Goal: Task Accomplishment & Management: Manage account settings

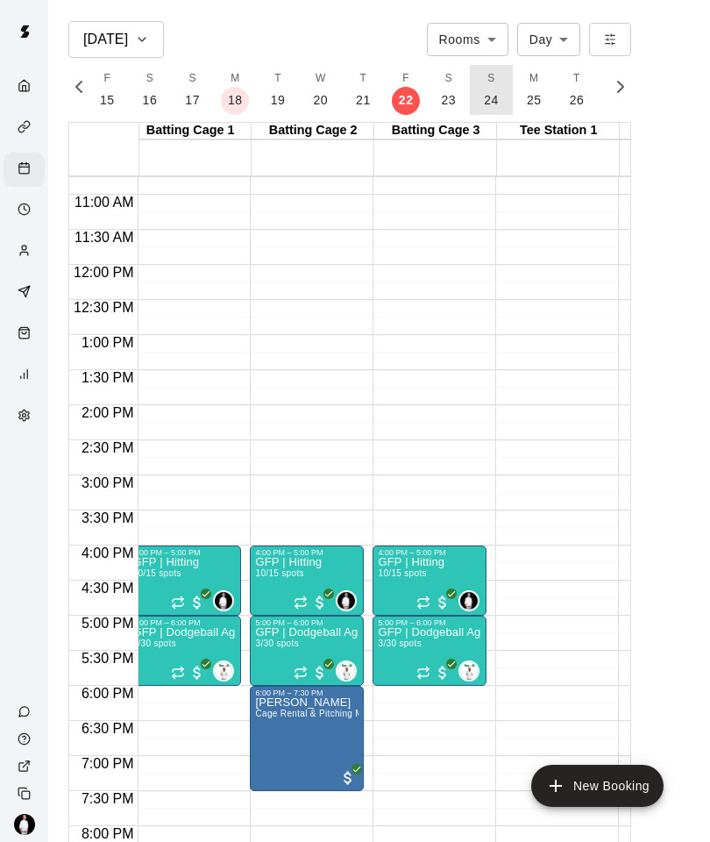
click at [491, 98] on p "24" at bounding box center [491, 100] width 15 height 18
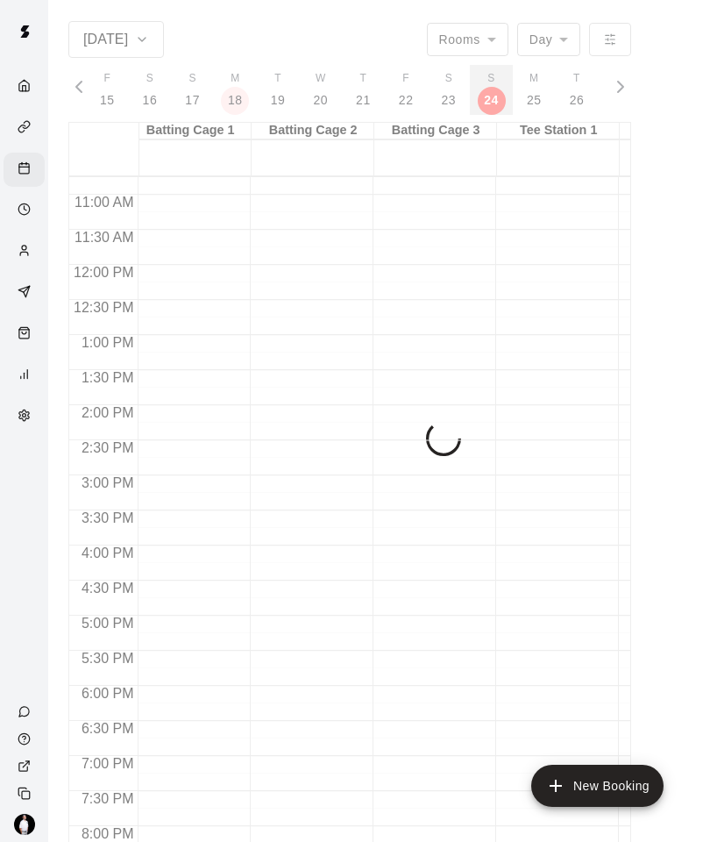
scroll to position [0, 7506]
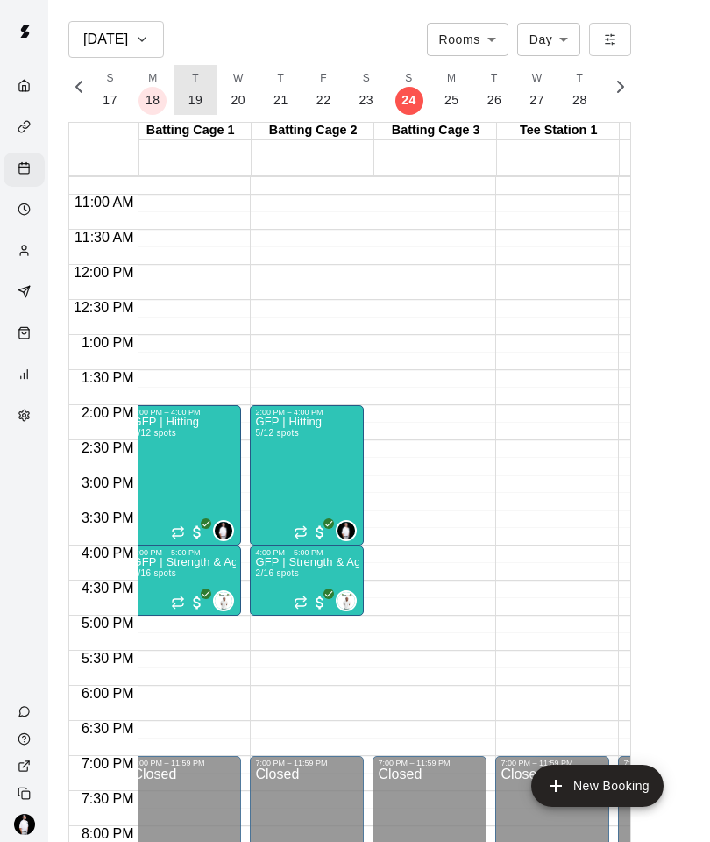
click at [179, 97] on button "T 19" at bounding box center [195, 90] width 43 height 50
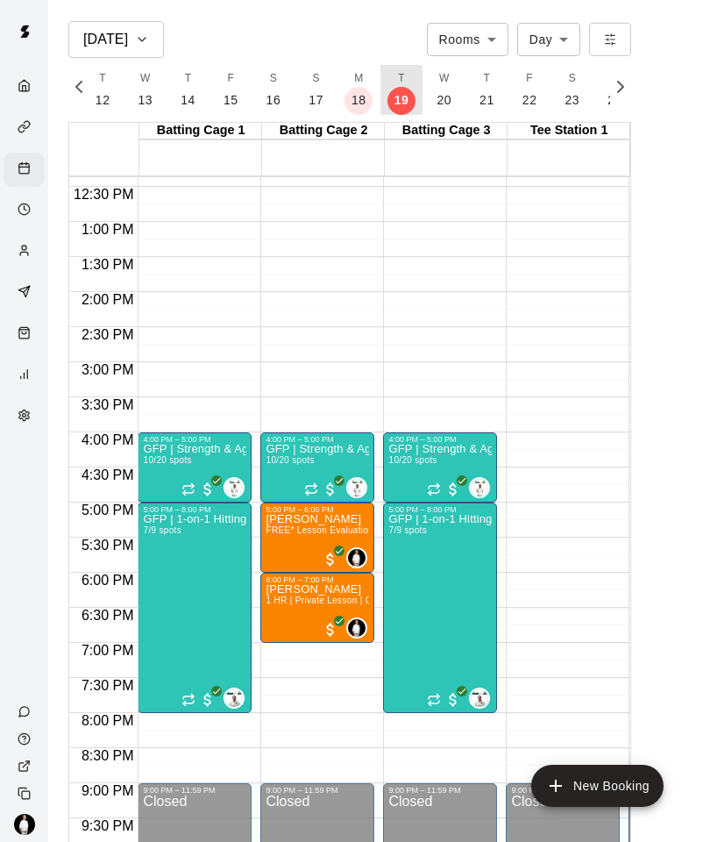
scroll to position [868, 0]
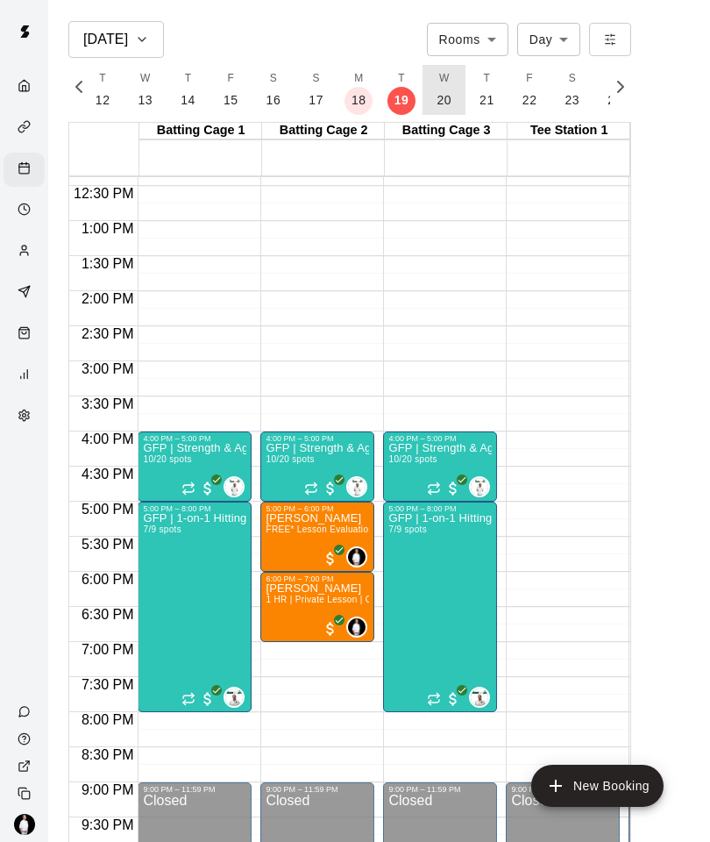
click at [436, 89] on button "W 20" at bounding box center [444, 90] width 43 height 50
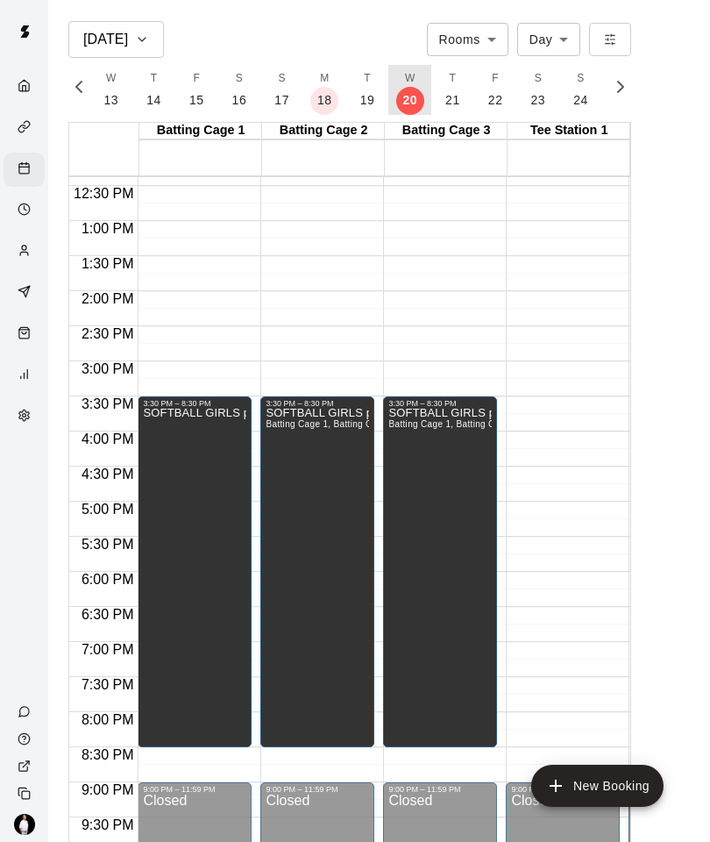
scroll to position [0, 7341]
click at [443, 105] on p "21" at bounding box center [445, 100] width 15 height 18
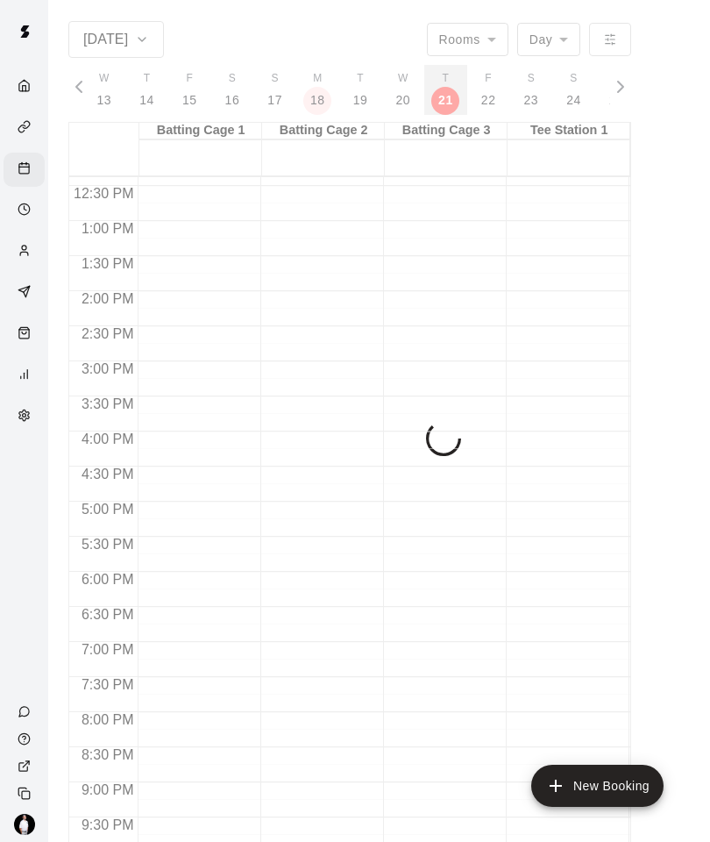
scroll to position [0, 7382]
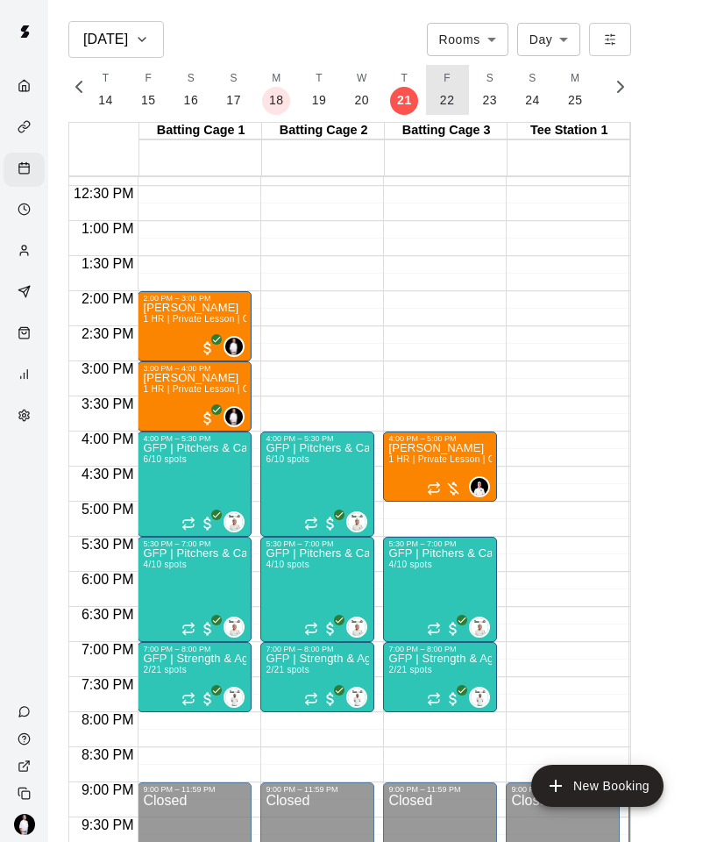
click at [445, 97] on p "22" at bounding box center [447, 100] width 15 height 18
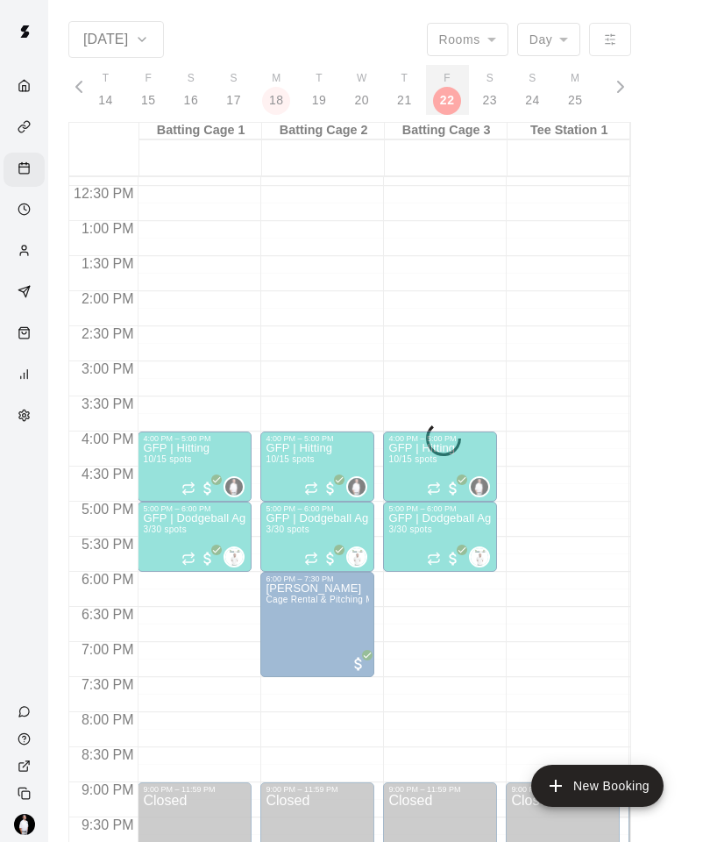
scroll to position [0, 7423]
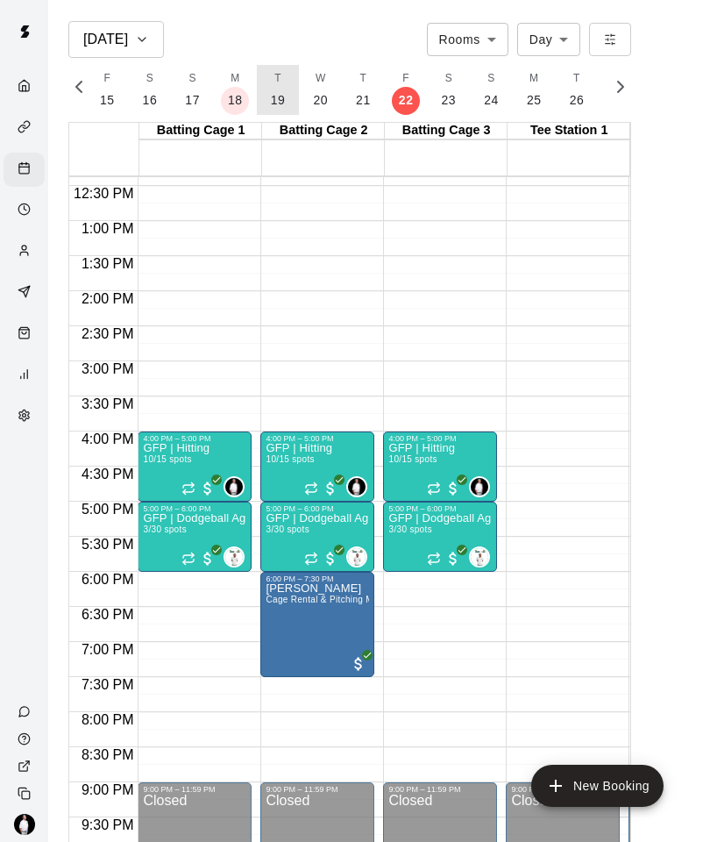
click at [278, 95] on p "19" at bounding box center [278, 100] width 15 height 18
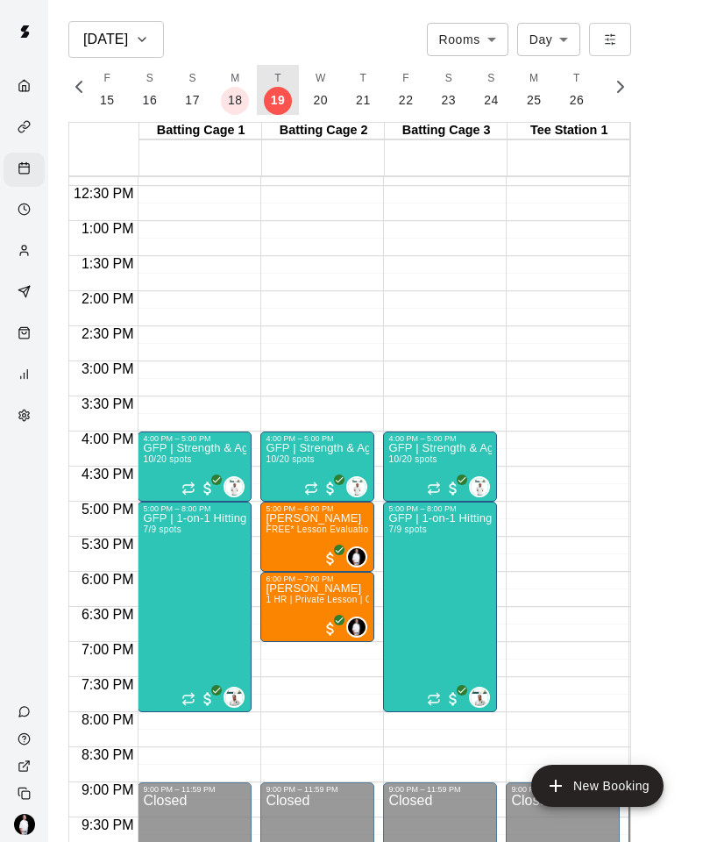
scroll to position [0, 7300]
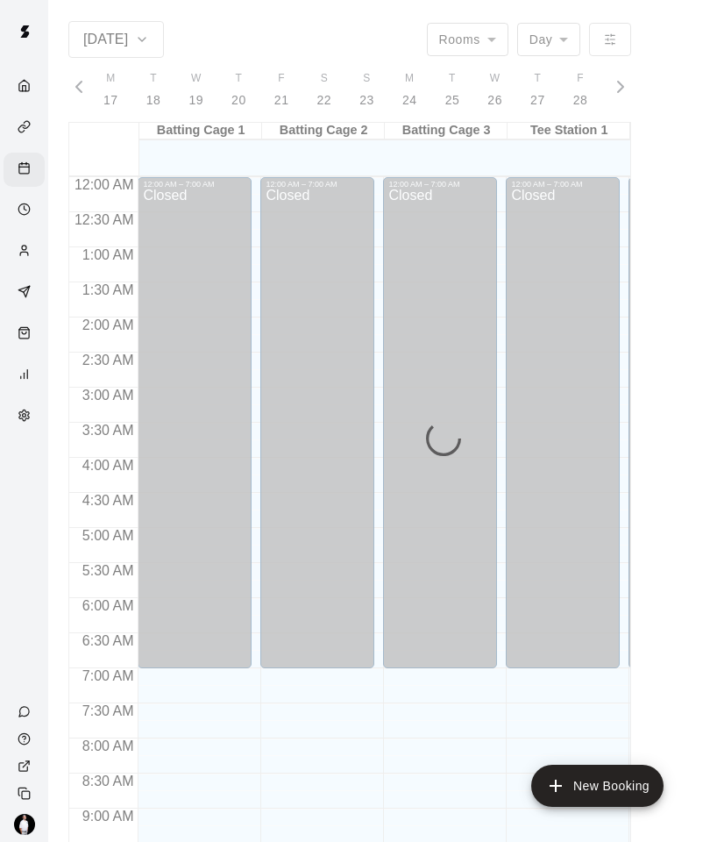
scroll to position [0, 7258]
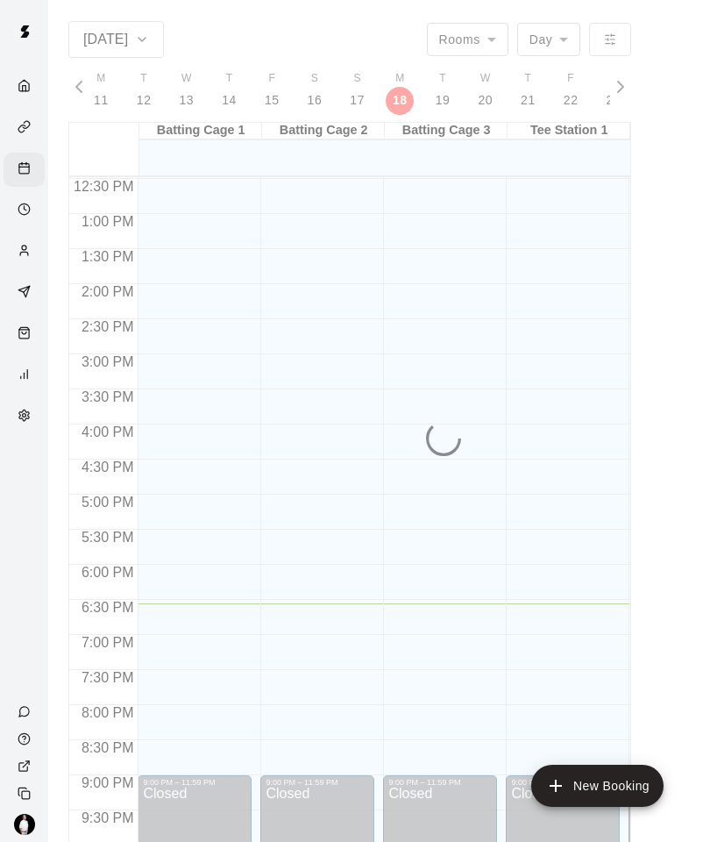
click at [18, 251] on icon "Customers" at bounding box center [24, 250] width 13 height 13
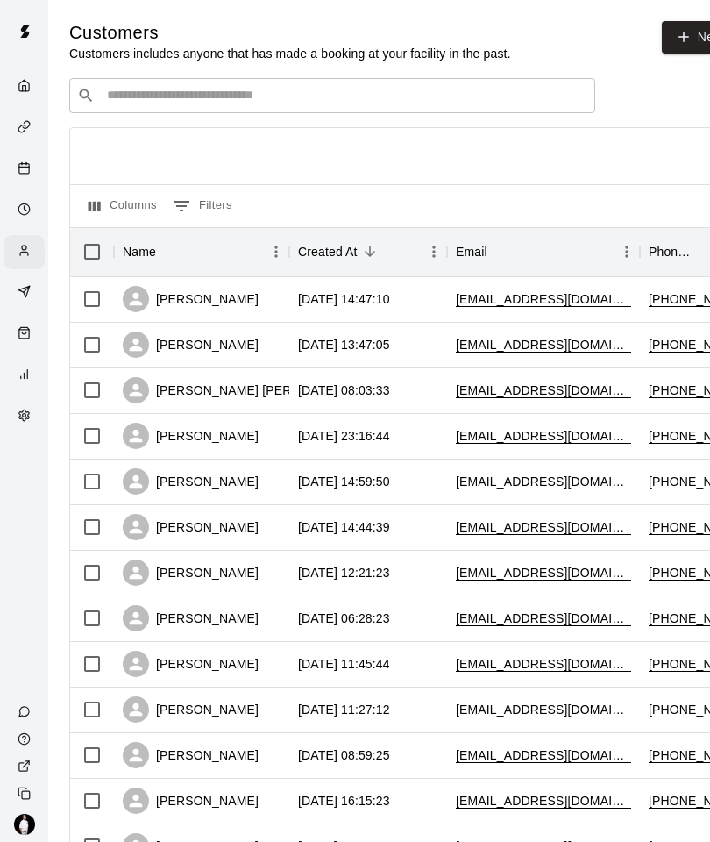
click at [132, 93] on input "Search customers by name or email" at bounding box center [345, 96] width 486 height 18
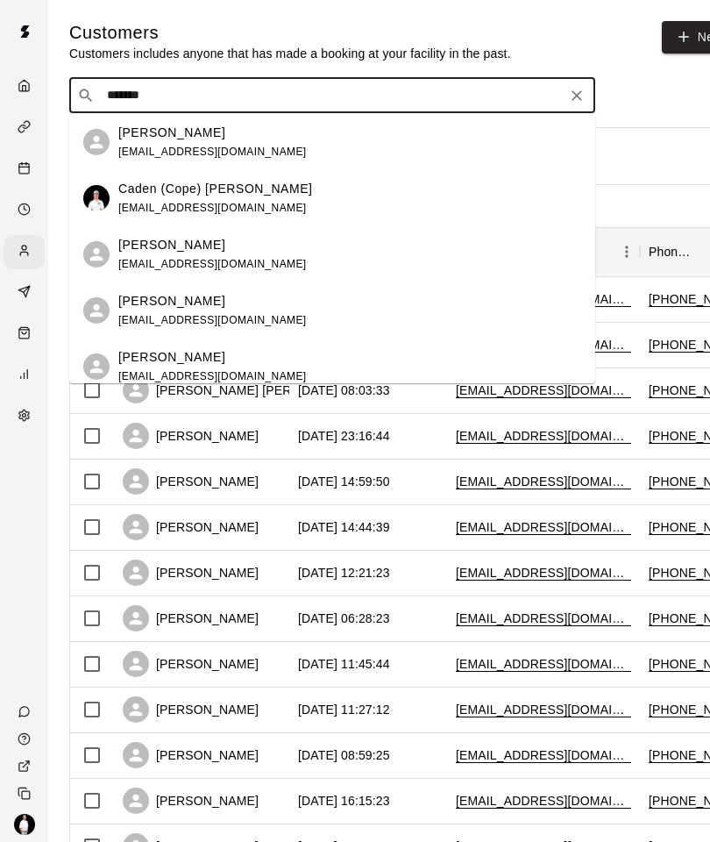
type input "********"
click at [163, 377] on span "katycopeland80@gmail.com" at bounding box center [212, 376] width 188 height 13
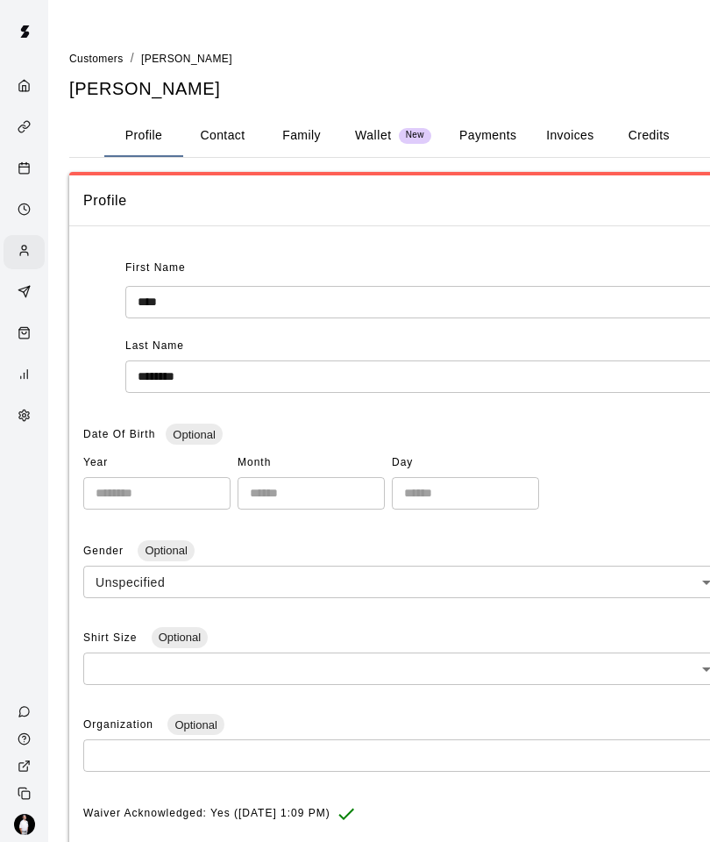
click at [498, 144] on button "Payments" at bounding box center [487, 136] width 85 height 42
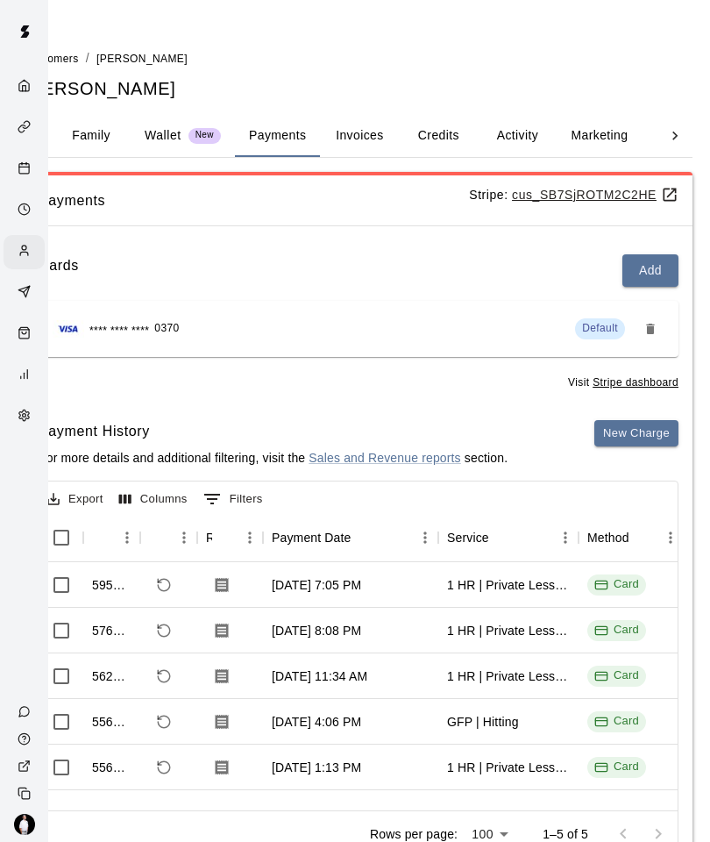
scroll to position [0, 165]
click at [523, 140] on button "Activity" at bounding box center [518, 136] width 79 height 42
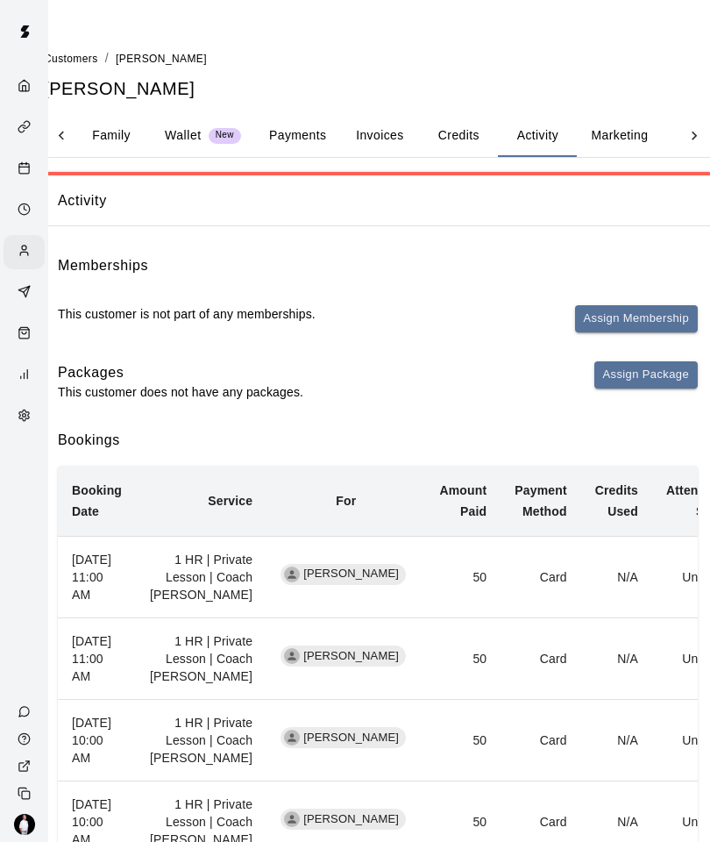
scroll to position [0, 0]
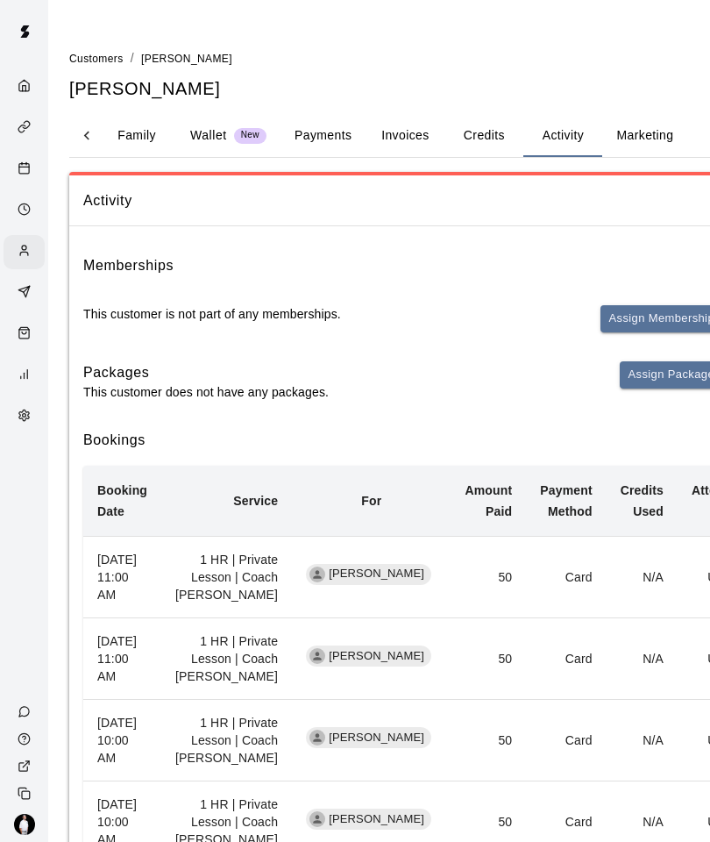
click at [648, 320] on button "Assign Membership" at bounding box center [661, 318] width 123 height 27
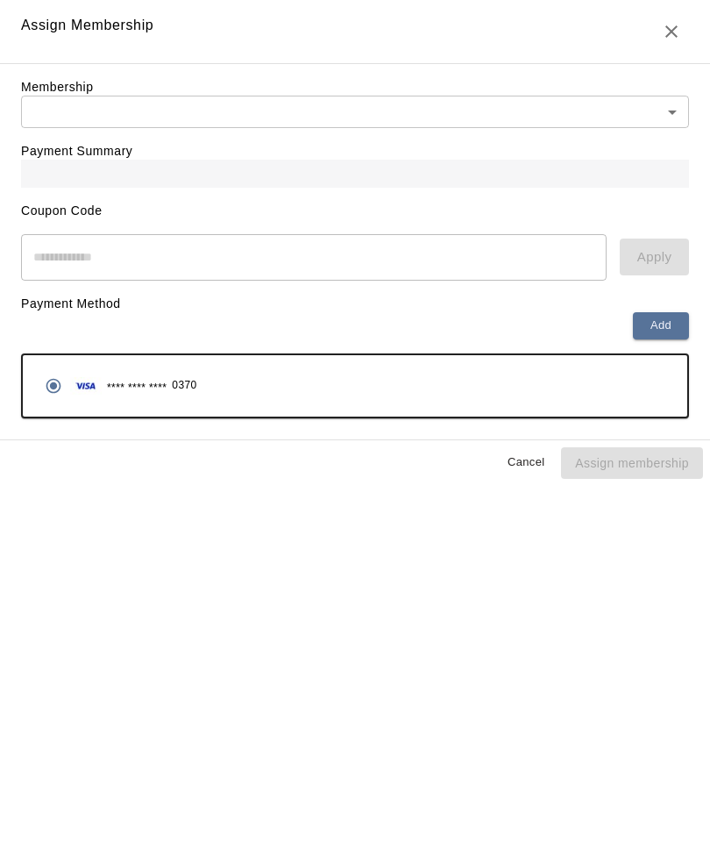
click at [664, 115] on body "Customers / Katy Copeland Katy Copeland Profile Contact Family Wallet New Payme…" at bounding box center [355, 513] width 710 height 1027
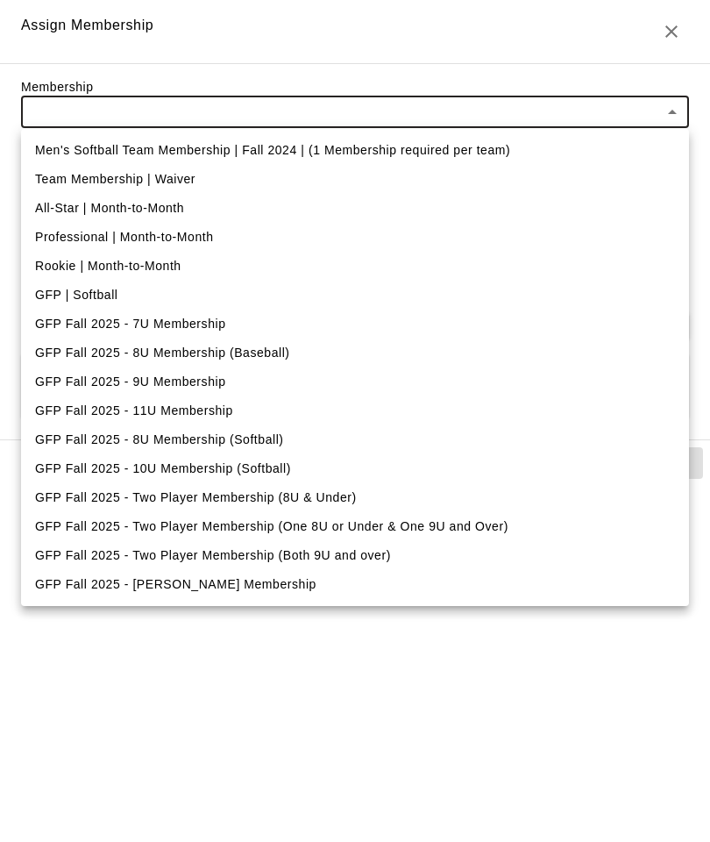
click at [66, 407] on li "GFP Fall 2025 - 11U Membership" at bounding box center [355, 410] width 668 height 29
type input "**********"
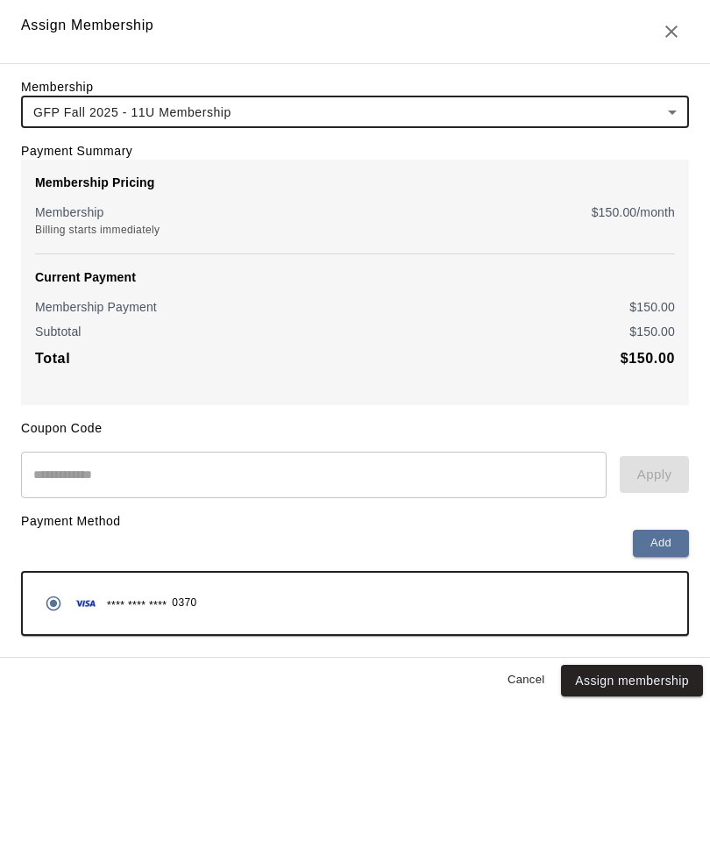
click at [657, 682] on button "Assign membership" at bounding box center [632, 680] width 142 height 32
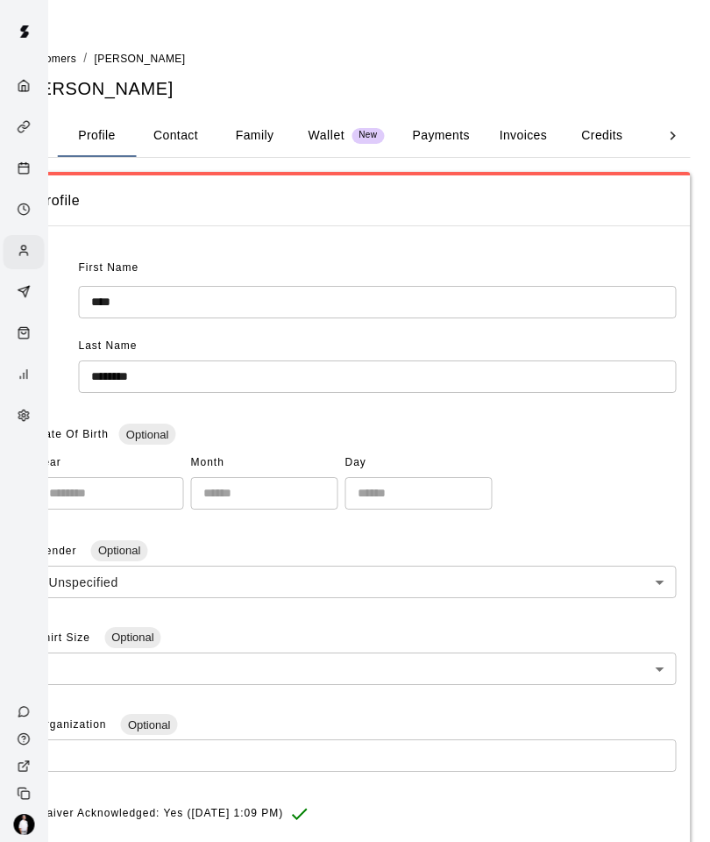
scroll to position [0, 47]
click at [457, 133] on button "Payments" at bounding box center [440, 136] width 85 height 42
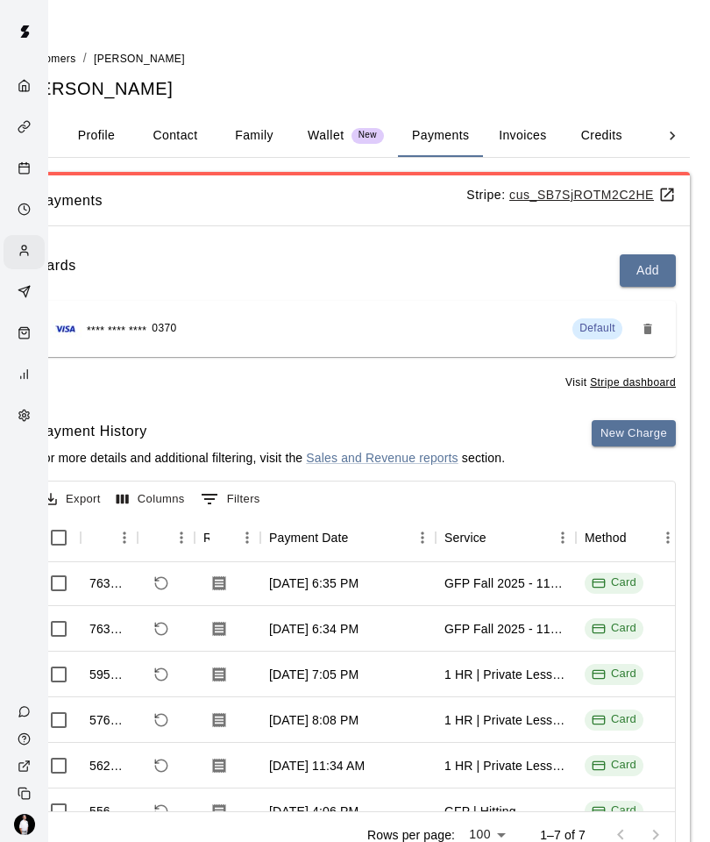
scroll to position [0, 0]
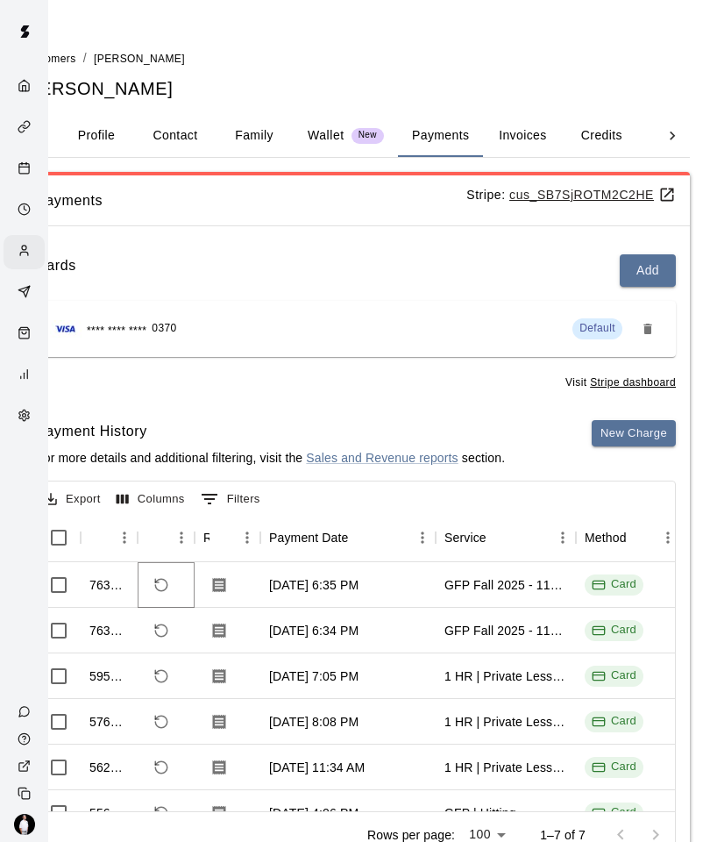
click at [160, 577] on icon "Refund payment" at bounding box center [161, 585] width 16 height 16
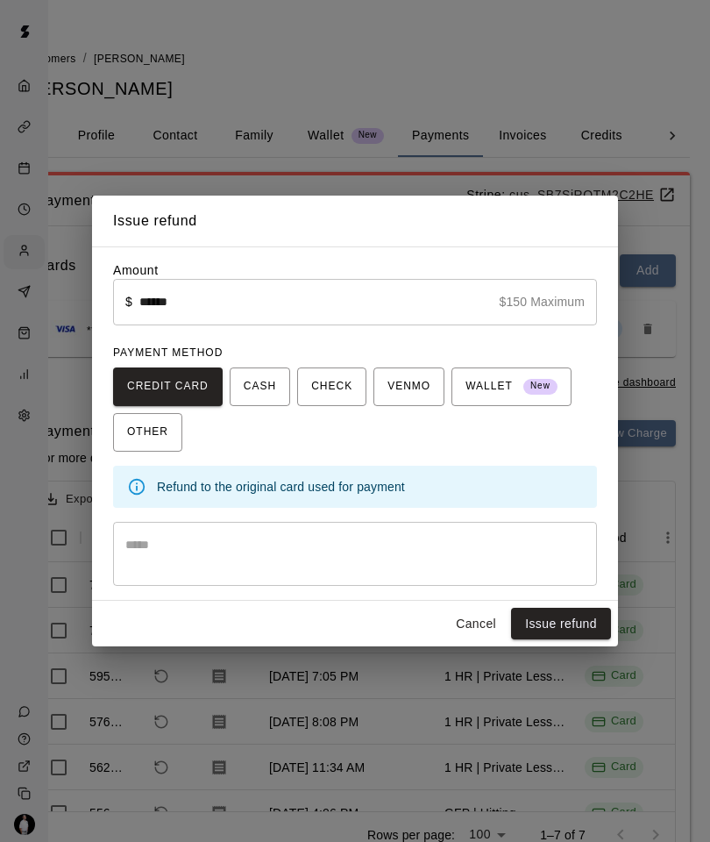
click at [564, 623] on button "Issue refund" at bounding box center [561, 624] width 100 height 32
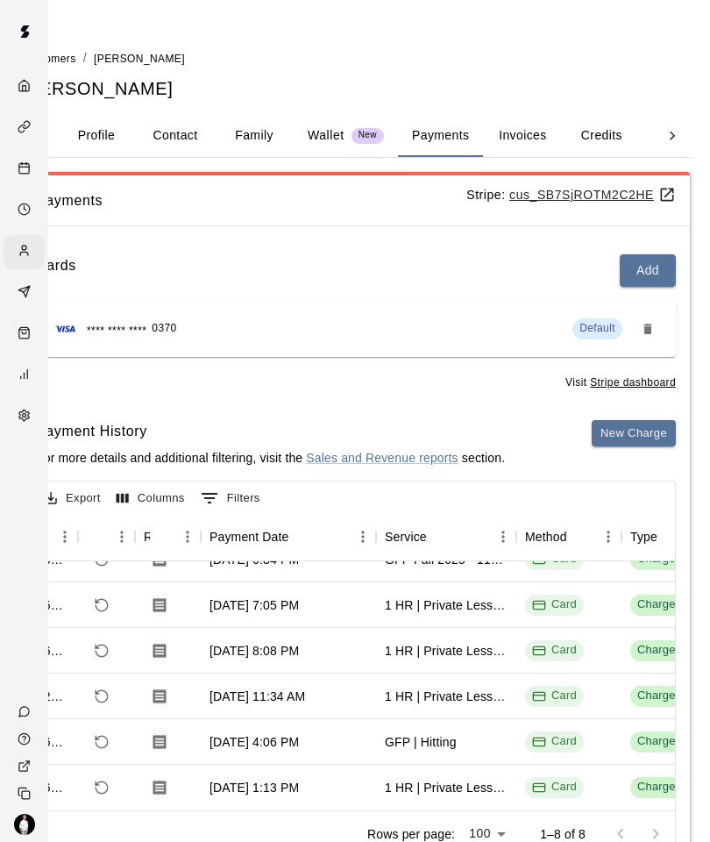
scroll to position [1, 0]
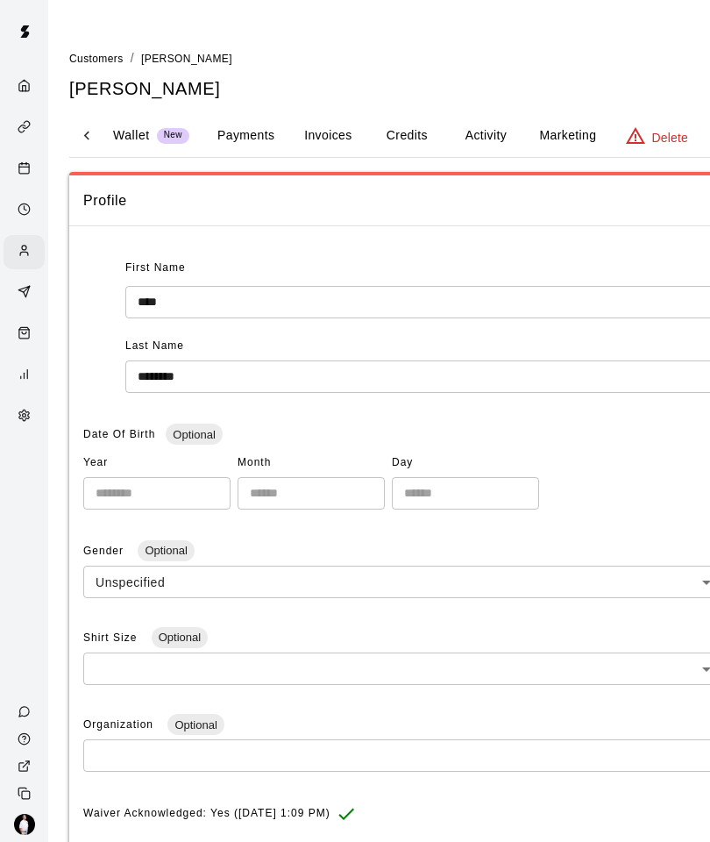
scroll to position [0, 242]
click at [558, 131] on button "Marketing" at bounding box center [567, 136] width 85 height 42
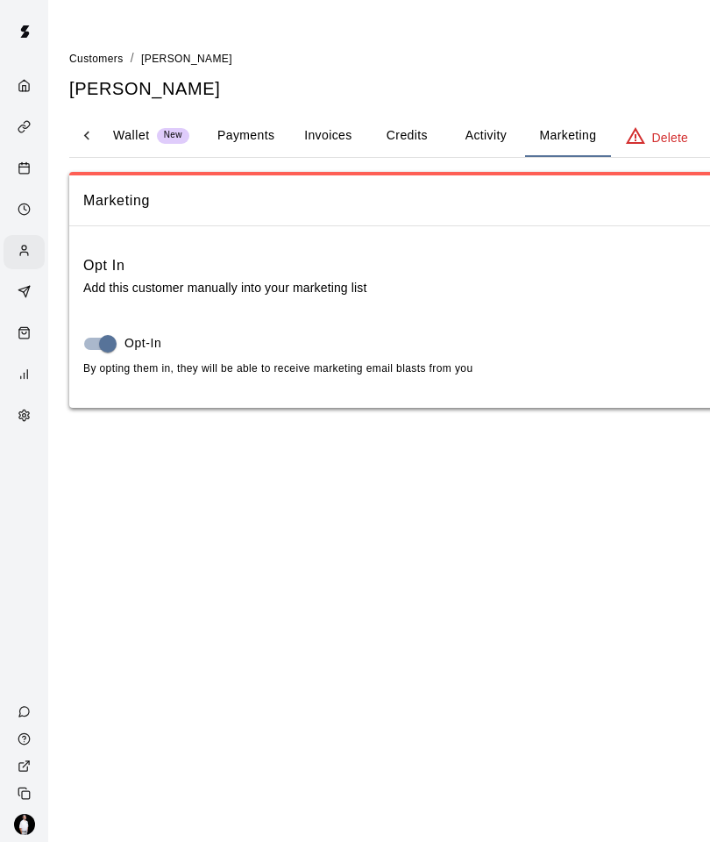
click at [490, 140] on button "Activity" at bounding box center [485, 136] width 79 height 42
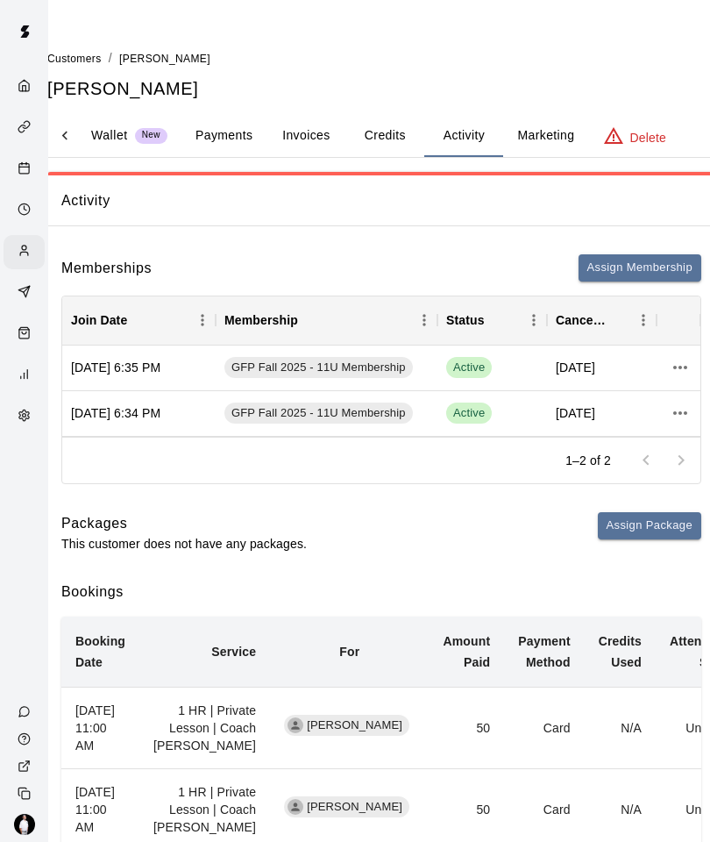
scroll to position [0, 15]
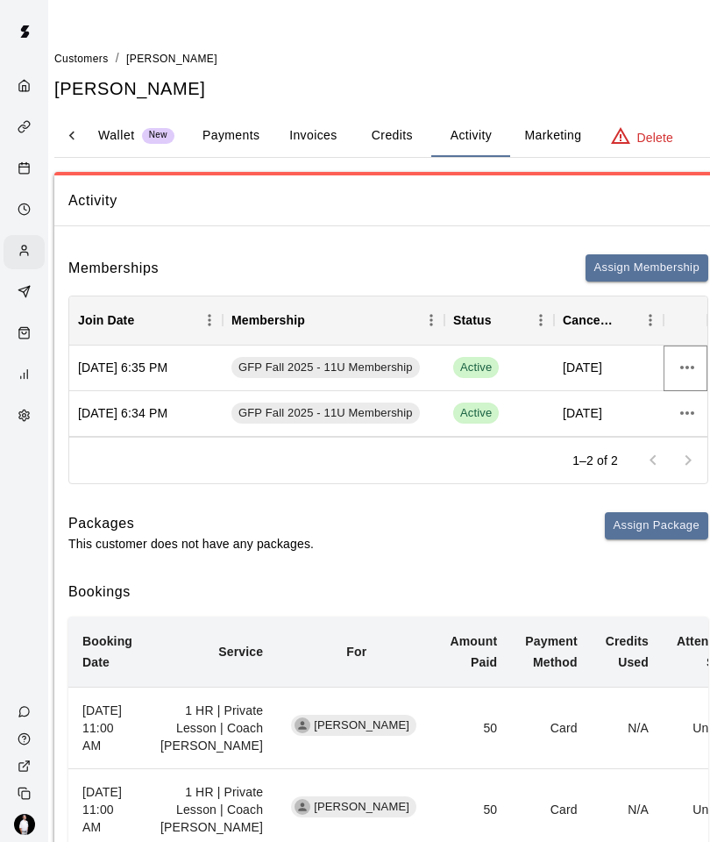
click at [686, 366] on icon "more actions" at bounding box center [687, 368] width 14 height 4
click at [658, 404] on li "View details" at bounding box center [646, 401] width 99 height 29
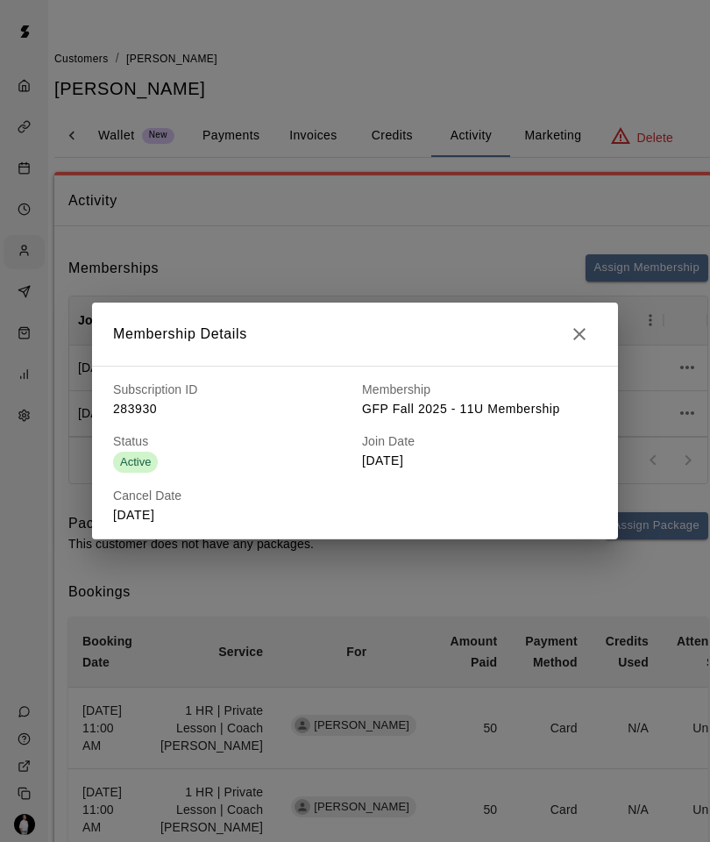
click at [575, 334] on icon "button" at bounding box center [579, 333] width 21 height 21
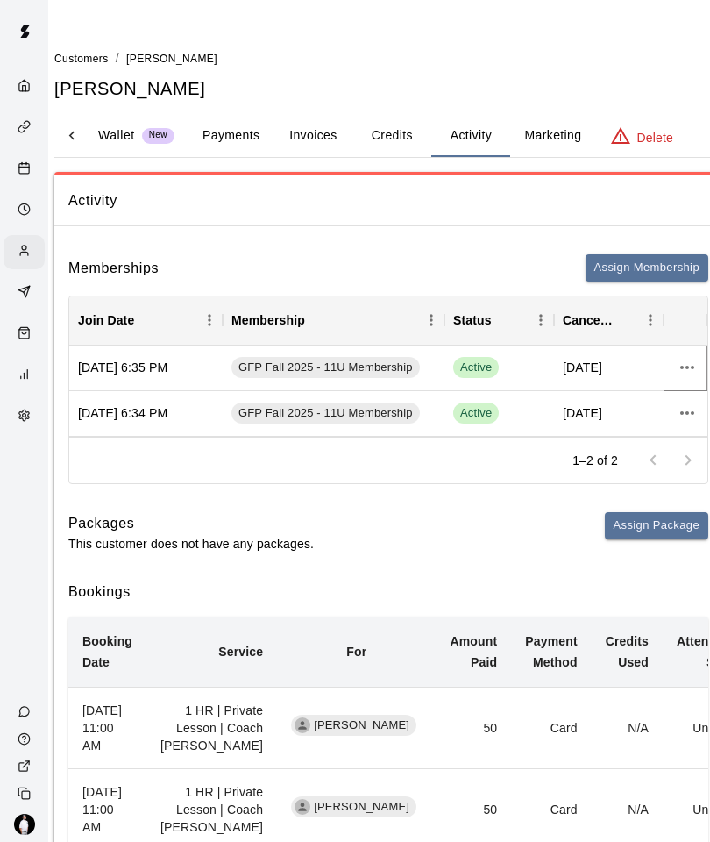
scroll to position [0, 48]
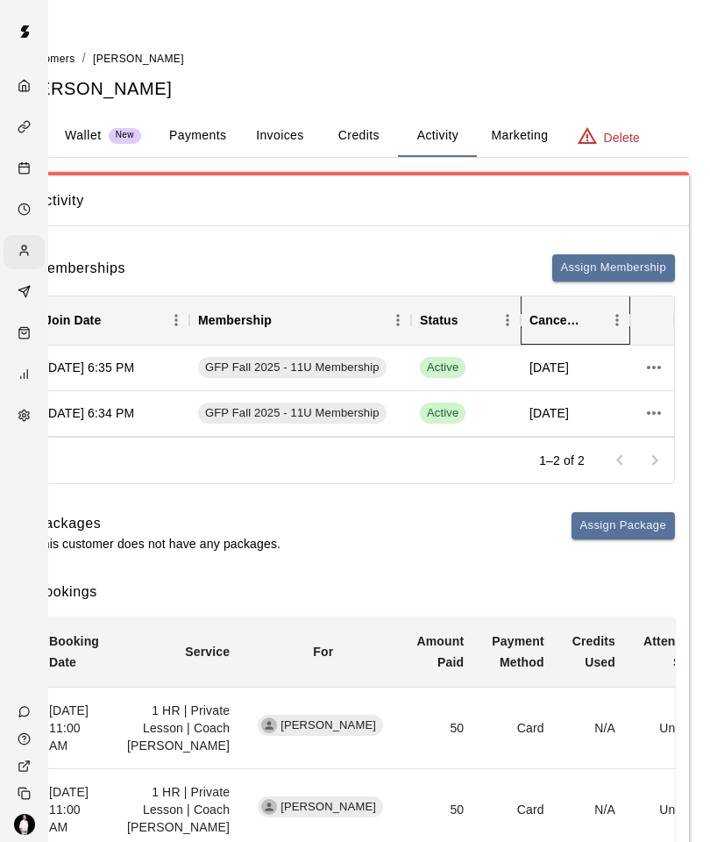
click at [557, 323] on div "Cancel Date" at bounding box center [554, 319] width 50 height 49
click at [557, 321] on div "Cancel Date" at bounding box center [554, 319] width 50 height 49
click at [576, 316] on div "Cancel Date" at bounding box center [554, 319] width 50 height 49
click at [658, 366] on icon "more actions" at bounding box center [654, 368] width 14 height 4
click at [660, 409] on li "View details" at bounding box center [646, 401] width 99 height 29
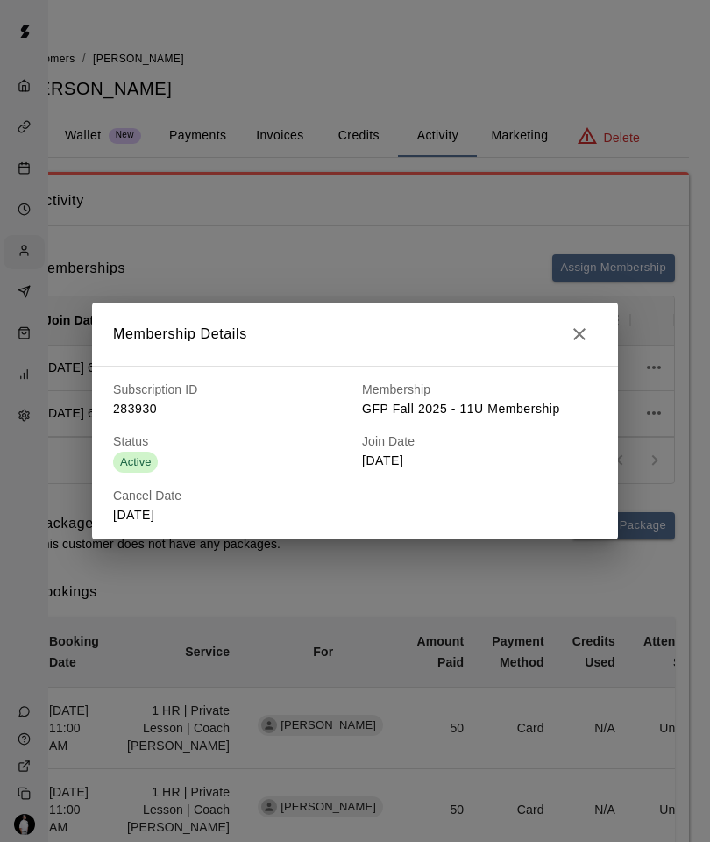
click at [578, 346] on button "button" at bounding box center [579, 333] width 35 height 35
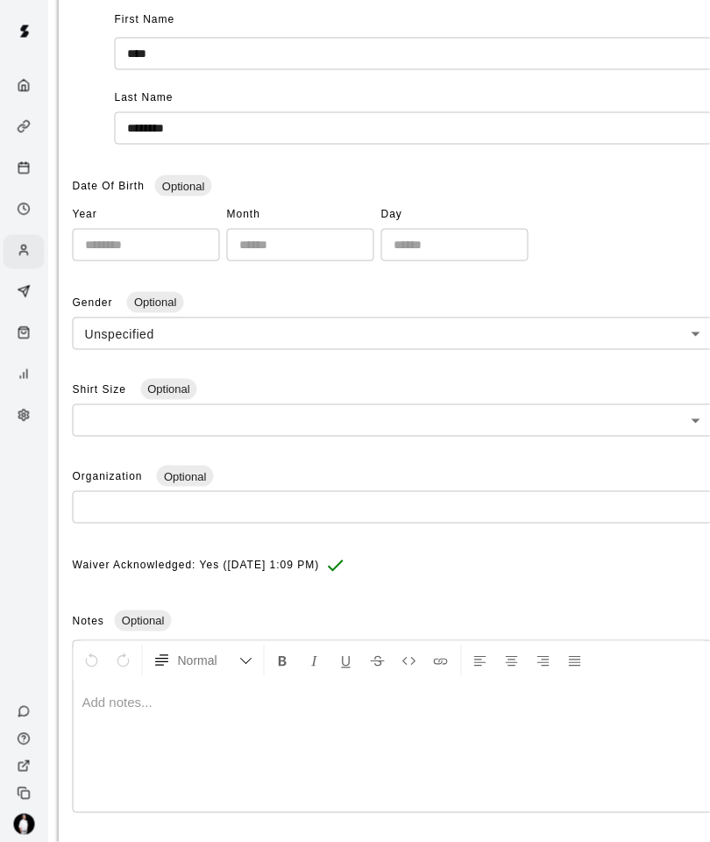
scroll to position [260, 7]
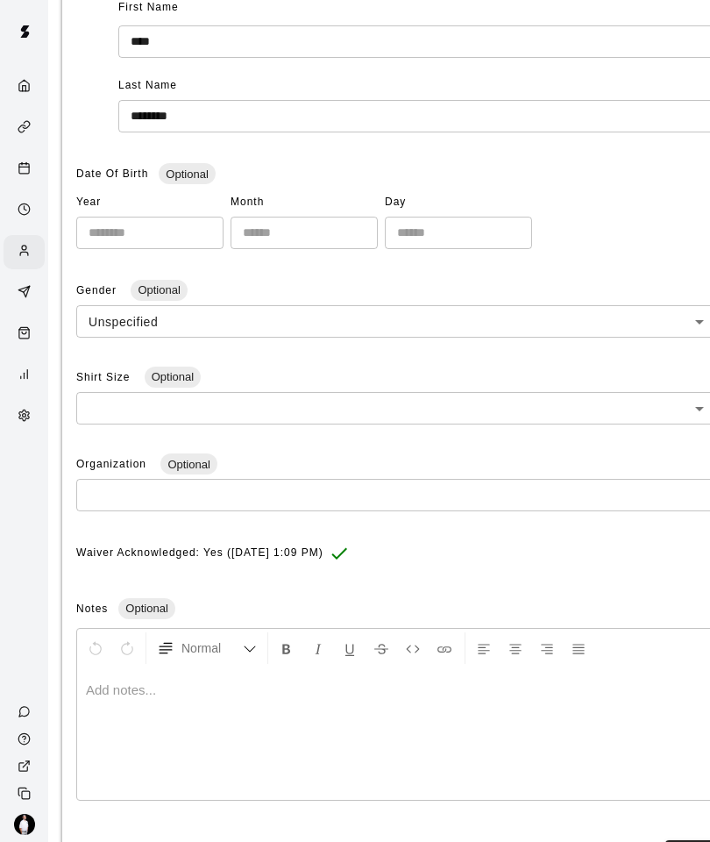
click at [690, 841] on button "Save" at bounding box center [694, 856] width 58 height 32
click at [683, 841] on button "Save" at bounding box center [694, 856] width 58 height 32
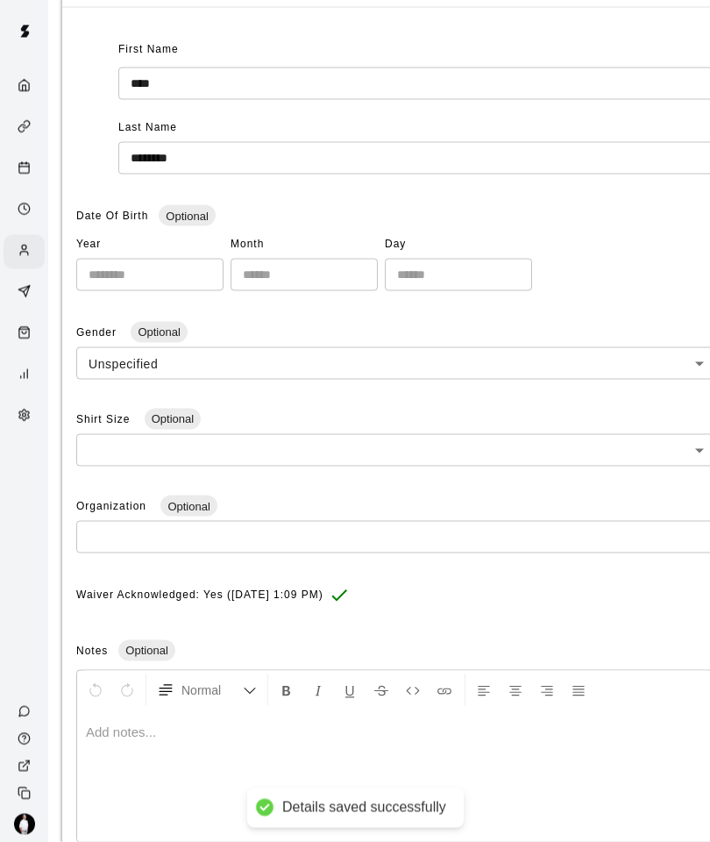
scroll to position [0, 7]
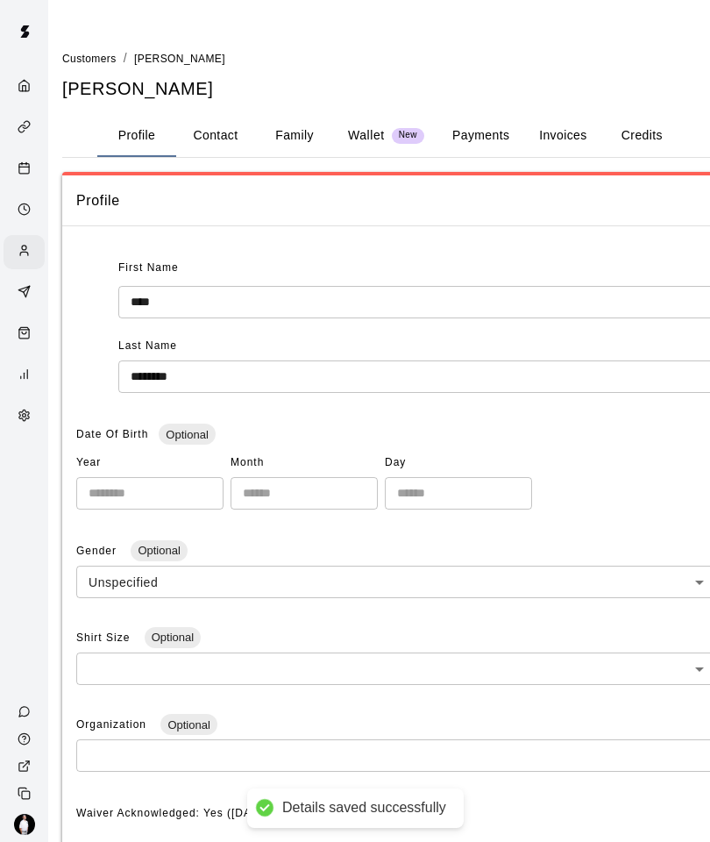
click at [482, 141] on button "Payments" at bounding box center [480, 136] width 85 height 42
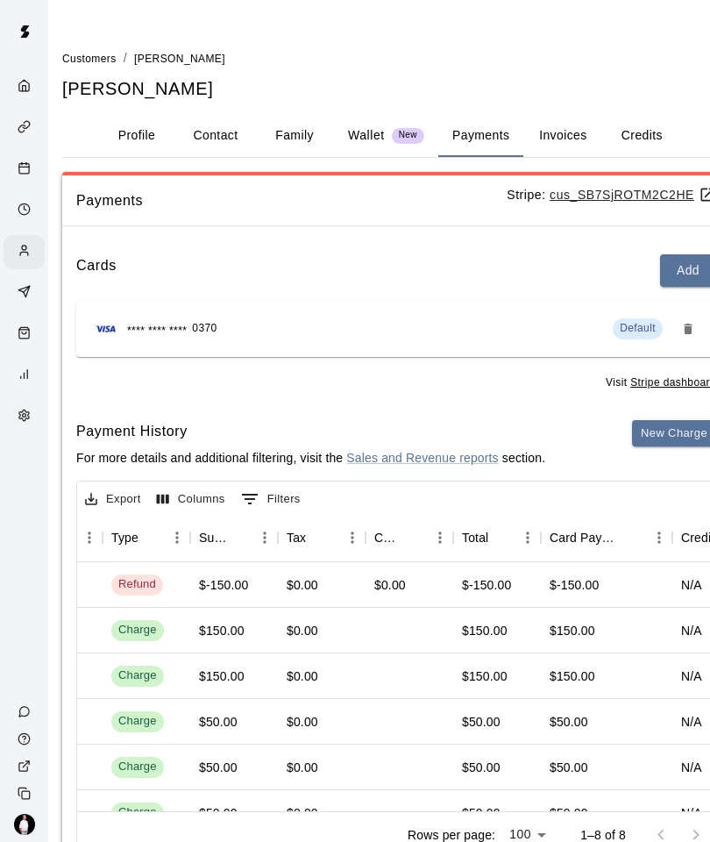
scroll to position [0, 0]
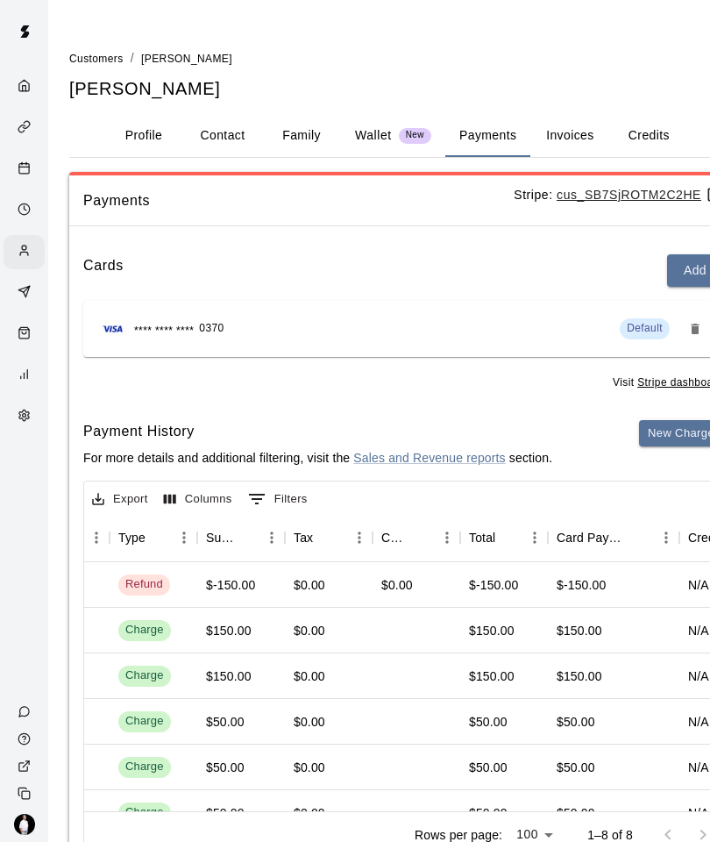
click at [28, 174] on icon "Calendar" at bounding box center [24, 167] width 13 height 13
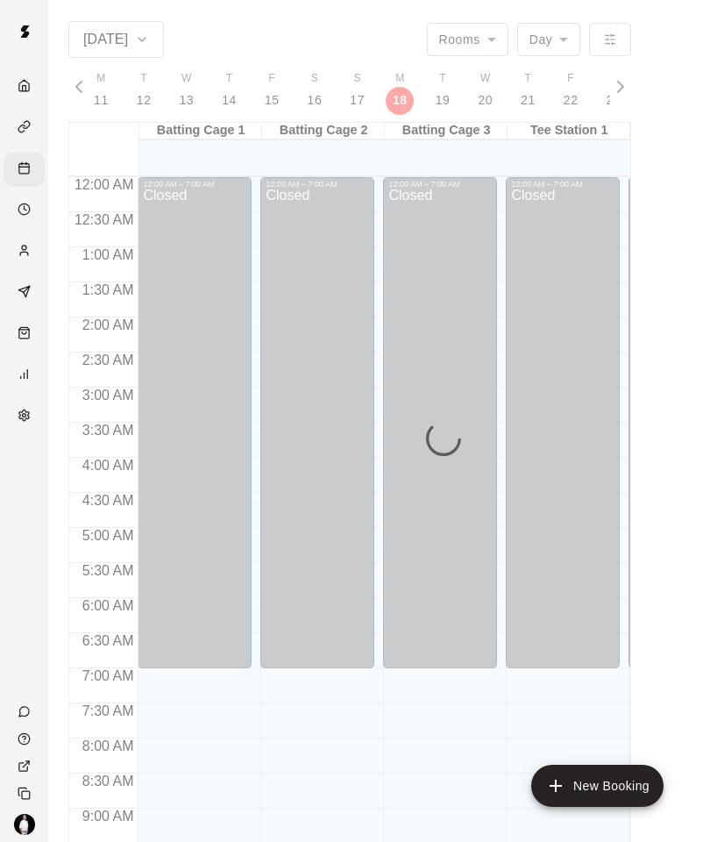
scroll to position [875, 0]
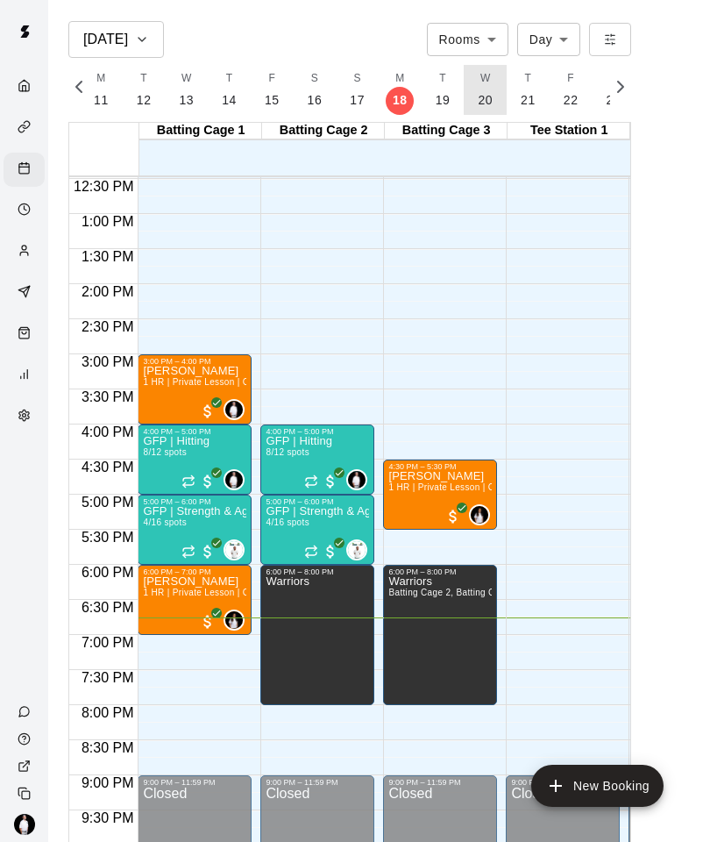
click at [478, 91] on p "20" at bounding box center [485, 100] width 15 height 18
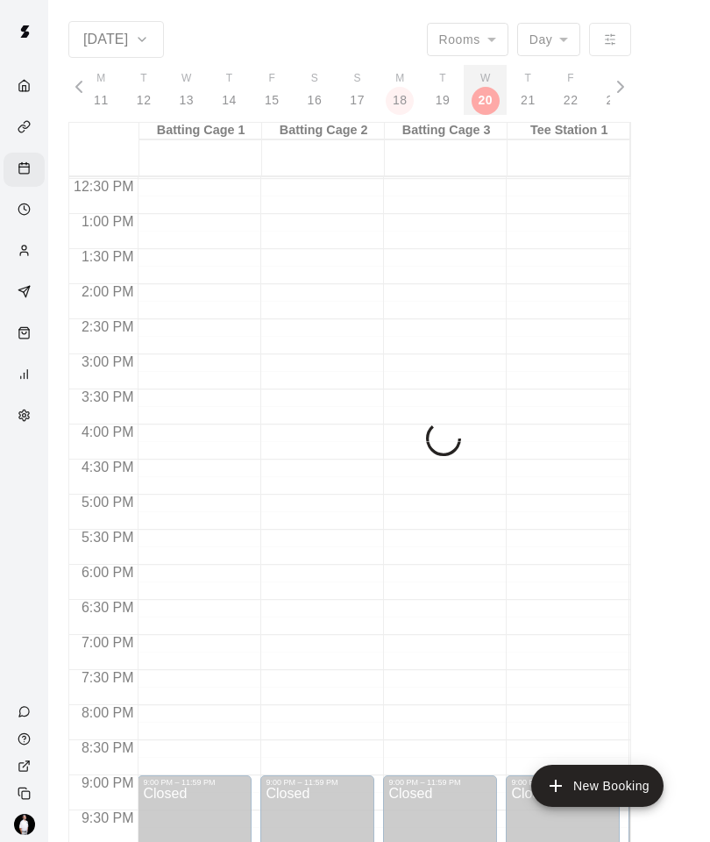
scroll to position [0, 7341]
